Goal: Task Accomplishment & Management: Manage account settings

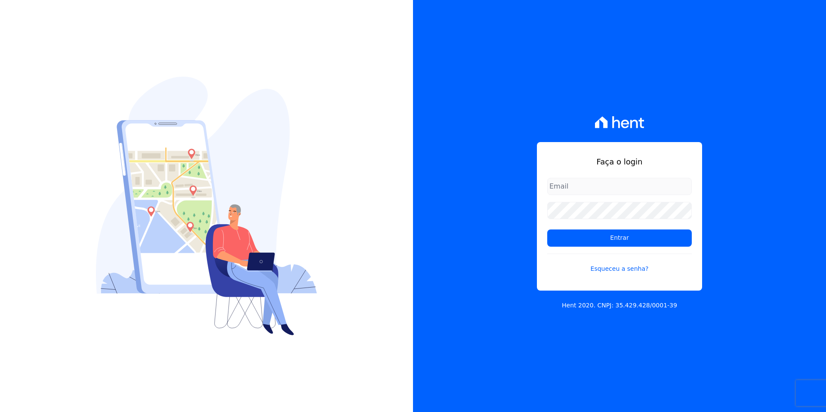
click at [570, 192] on input "email" at bounding box center [619, 186] width 145 height 17
